Goal: Check status: Check status

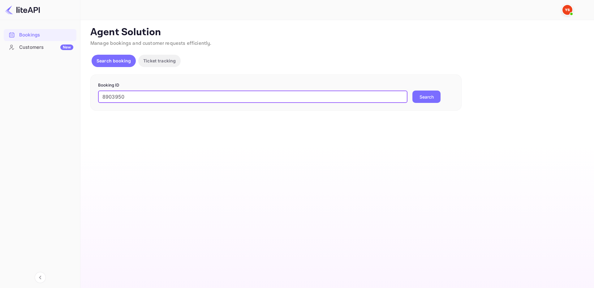
type input "8903950"
click at [429, 100] on button "Search" at bounding box center [426, 97] width 28 height 12
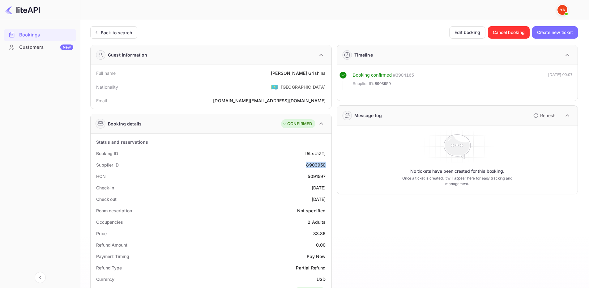
drag, startPoint x: 304, startPoint y: 164, endPoint x: 329, endPoint y: 164, distance: 24.8
copy div "8903950"
drag, startPoint x: 289, startPoint y: 70, endPoint x: 328, endPoint y: 75, distance: 39.6
click at [328, 75] on div "Full name [PERSON_NAME]" at bounding box center [211, 72] width 236 height 11
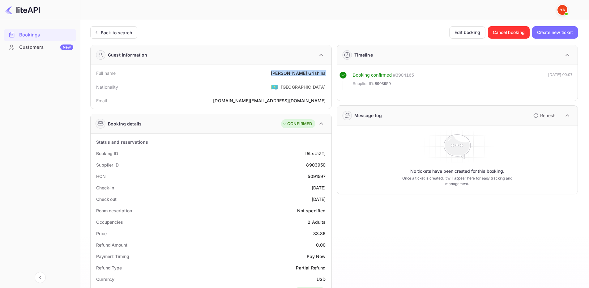
copy div "[PERSON_NAME]"
drag, startPoint x: 312, startPoint y: 233, endPoint x: 328, endPoint y: 233, distance: 15.8
click at [328, 233] on div "Price 83.86" at bounding box center [211, 233] width 236 height 11
copy div "83.86"
drag, startPoint x: 289, startPoint y: 75, endPoint x: 327, endPoint y: 75, distance: 38.1
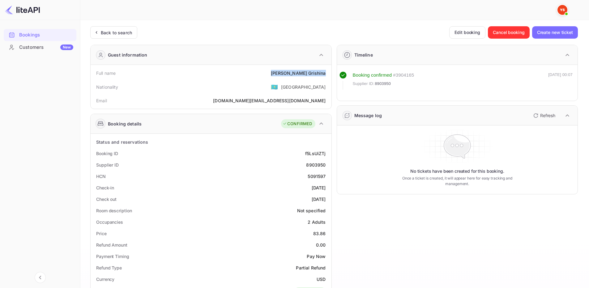
click at [327, 75] on div "Full name [PERSON_NAME]" at bounding box center [211, 72] width 236 height 11
copy div "[PERSON_NAME]"
